Goal: Information Seeking & Learning: Understand process/instructions

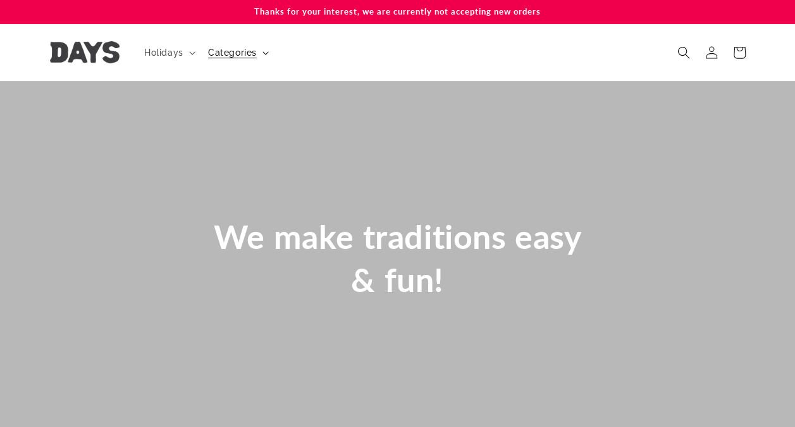
scroll to position [0, 795]
click at [265, 51] on icon at bounding box center [266, 53] width 6 height 4
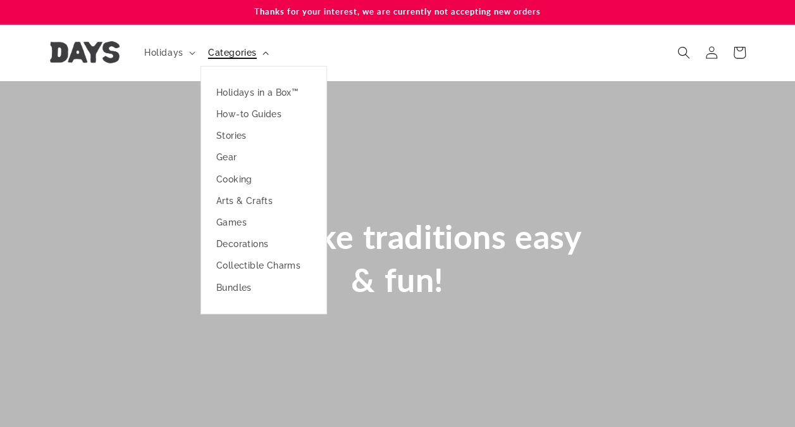
scroll to position [0, 0]
click at [583, 85] on div "We make traditions easy & fun!" at bounding box center [397, 258] width 759 height 354
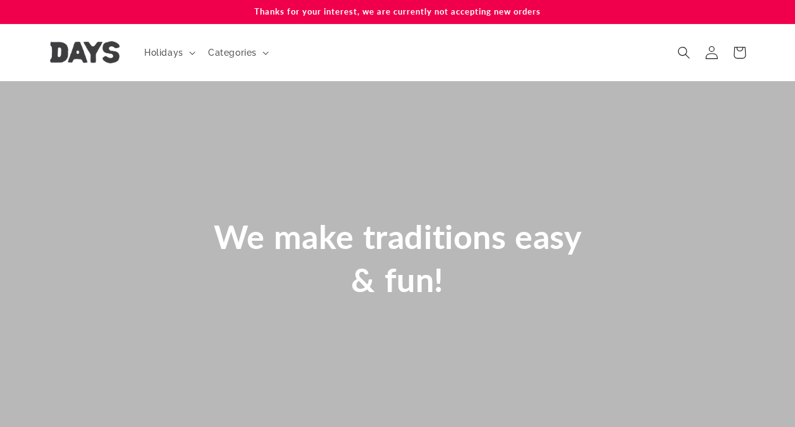
click at [713, 56] on icon at bounding box center [711, 52] width 13 height 13
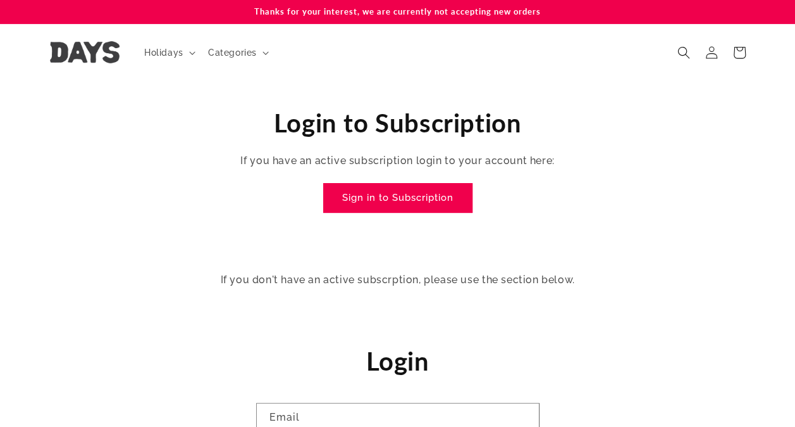
click at [688, 54] on icon "Search" at bounding box center [684, 52] width 13 height 13
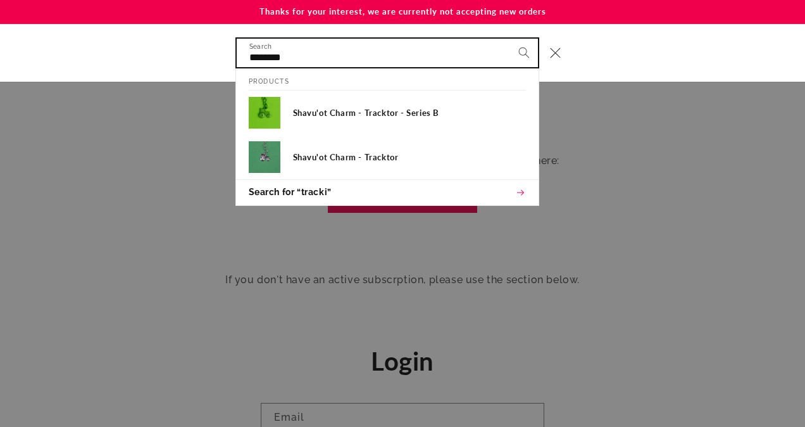
type input "********"
click at [510, 39] on button "Search" at bounding box center [524, 53] width 28 height 28
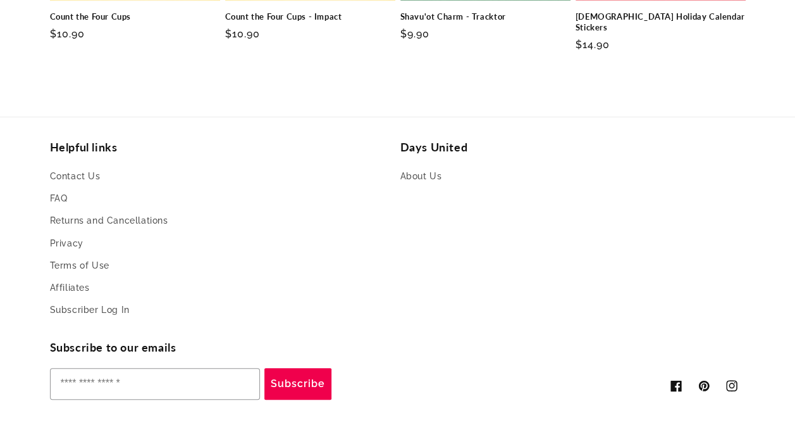
scroll to position [429, 0]
click at [81, 168] on link "Contact Us" at bounding box center [75, 177] width 51 height 19
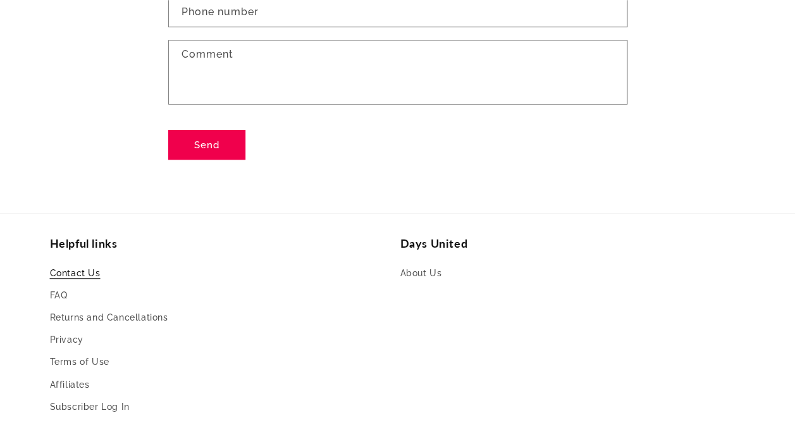
scroll to position [263, 0]
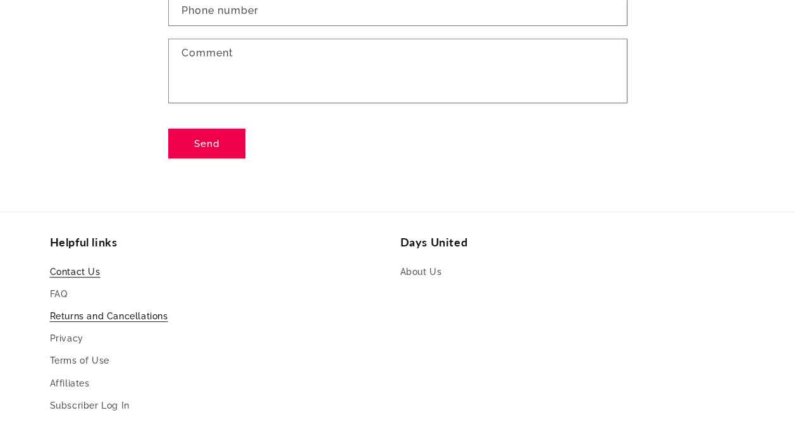
click at [118, 313] on link "Returns and Cancellations" at bounding box center [109, 316] width 118 height 22
